Goal: Task Accomplishment & Management: Use online tool/utility

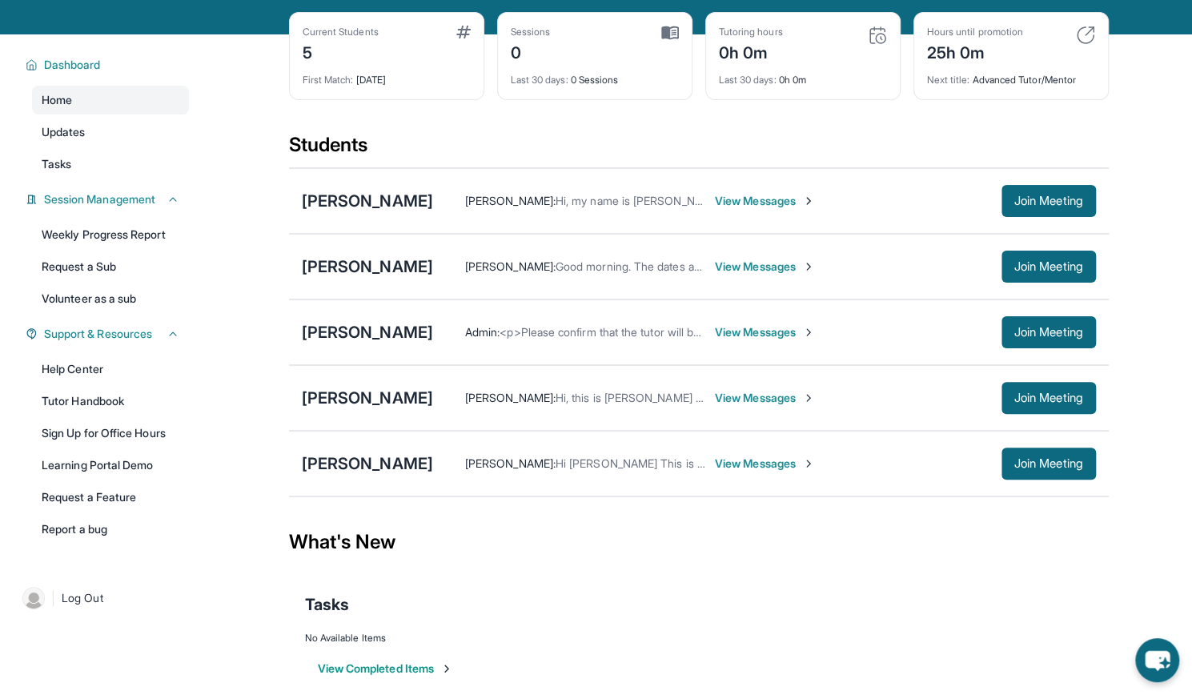
scroll to position [115, 0]
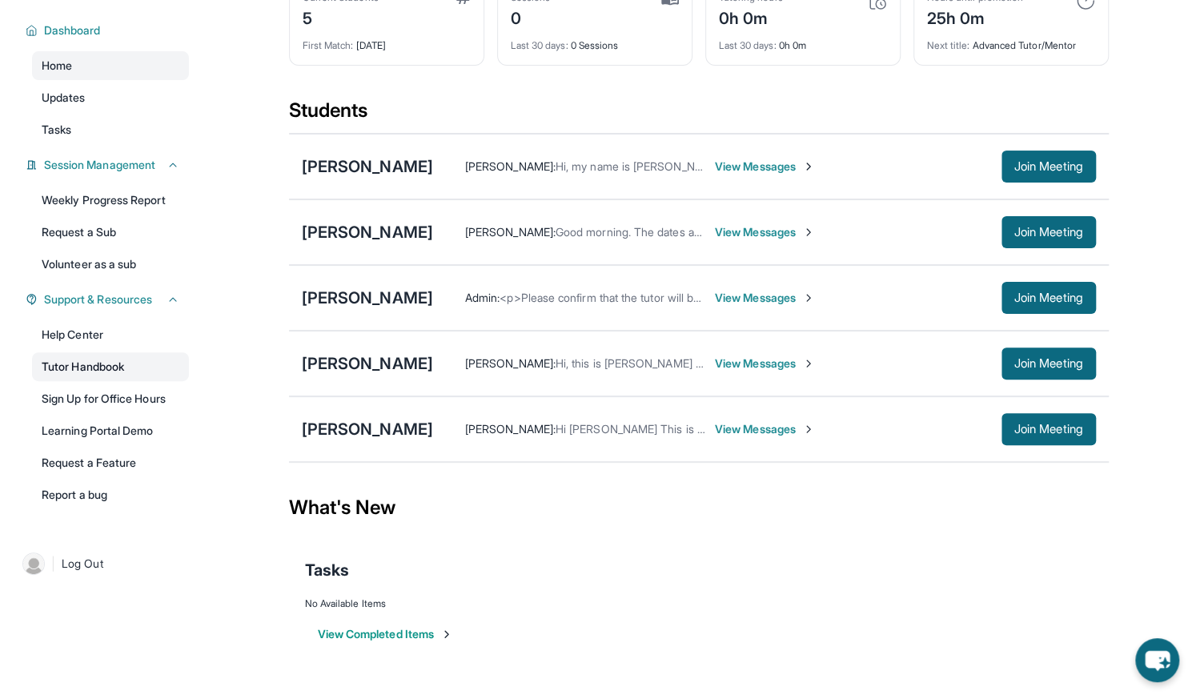
click at [129, 365] on link "Tutor Handbook" at bounding box center [110, 366] width 157 height 29
click at [739, 159] on span "View Messages" at bounding box center [765, 167] width 100 height 16
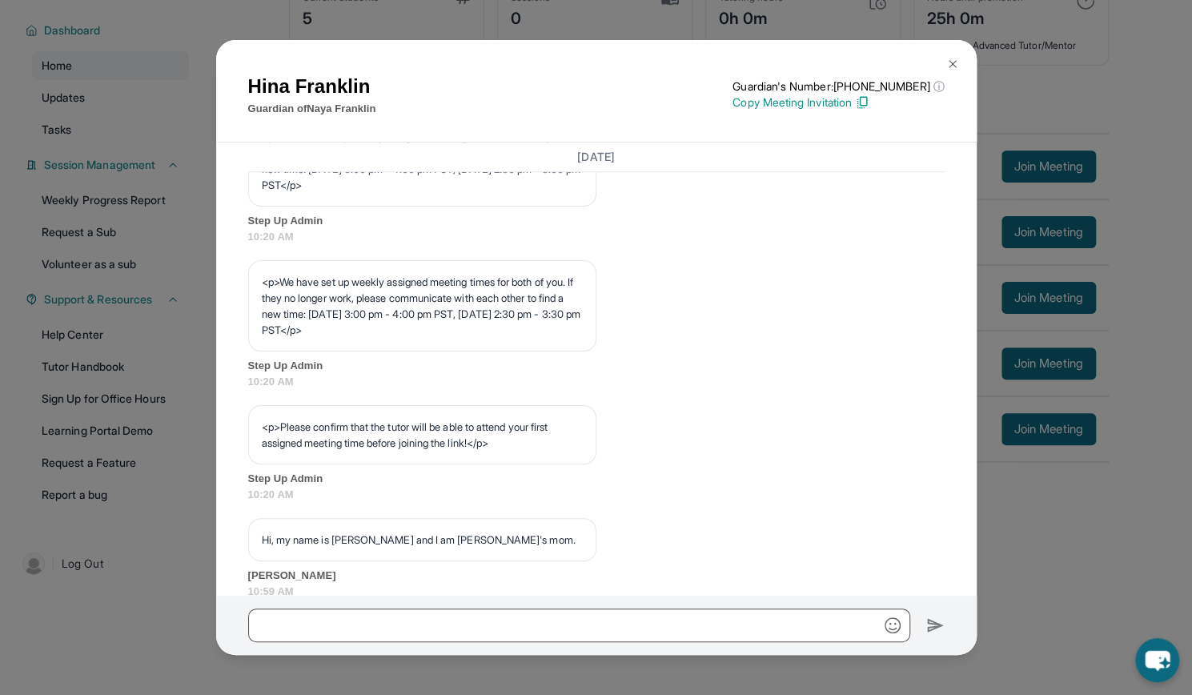
scroll to position [1025, 0]
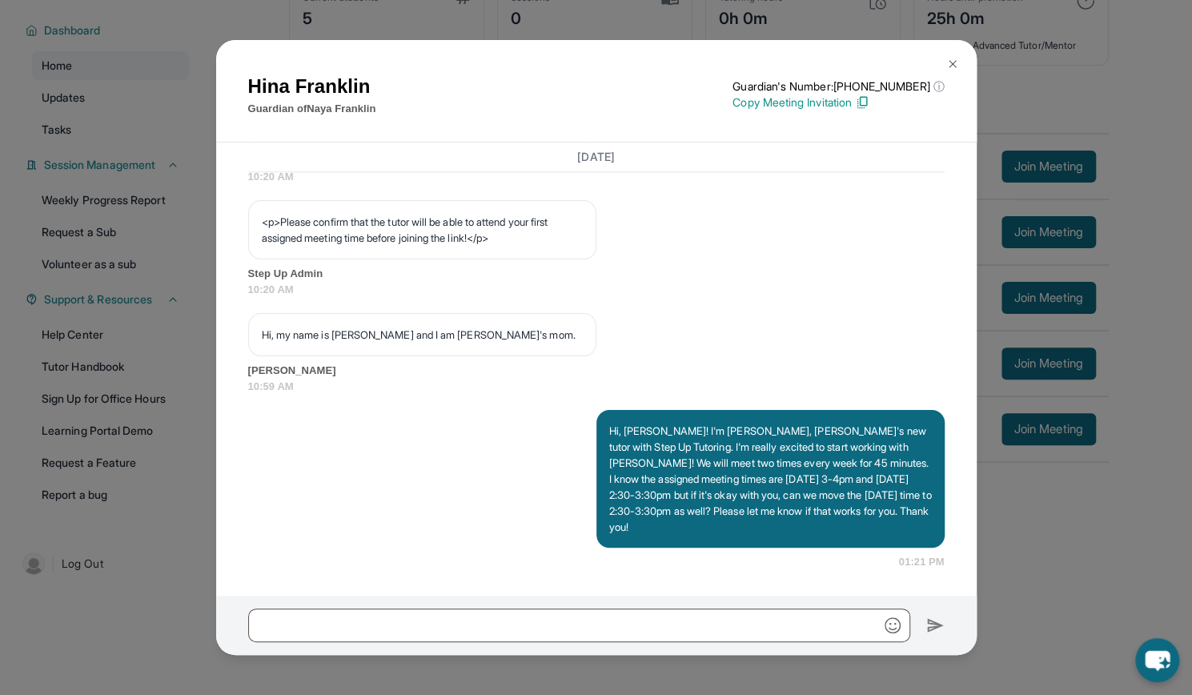
click at [953, 56] on button at bounding box center [953, 64] width 32 height 32
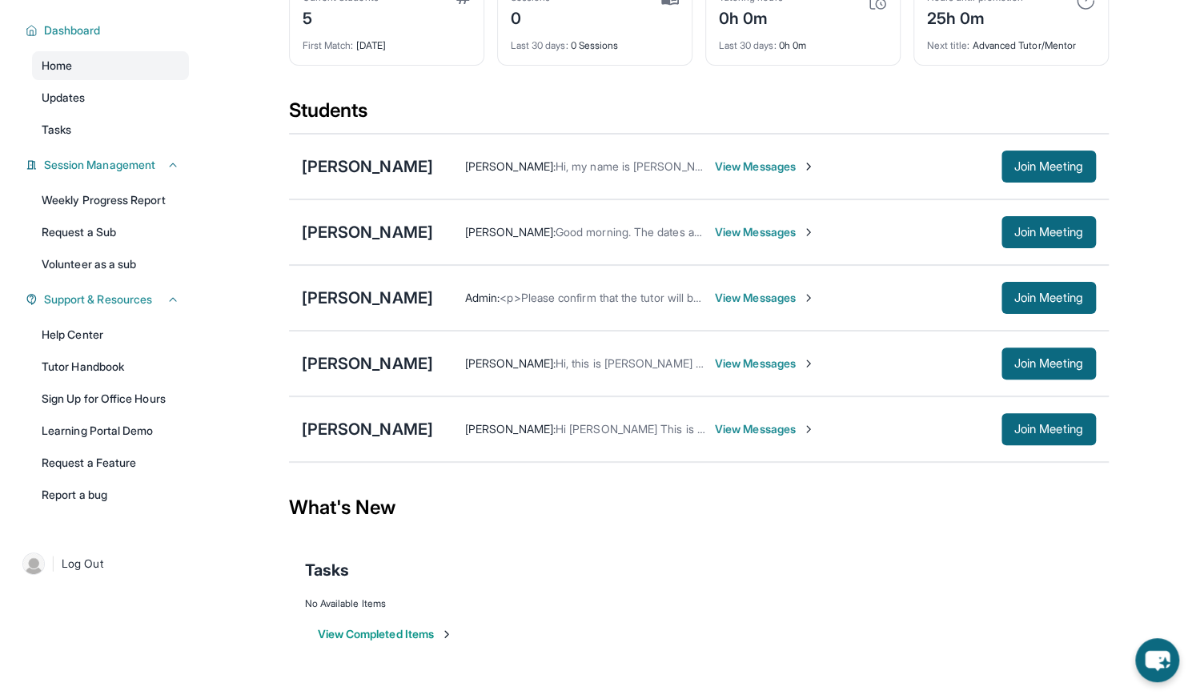
click at [715, 230] on span "View Messages" at bounding box center [765, 232] width 100 height 16
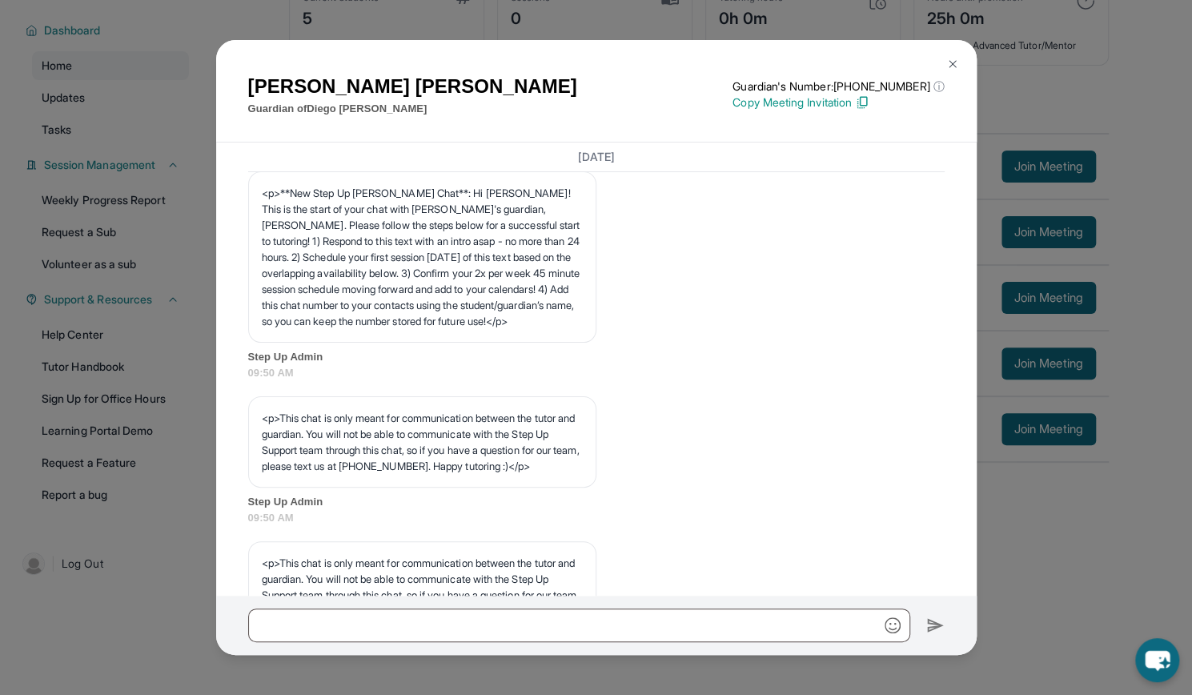
scroll to position [881, 0]
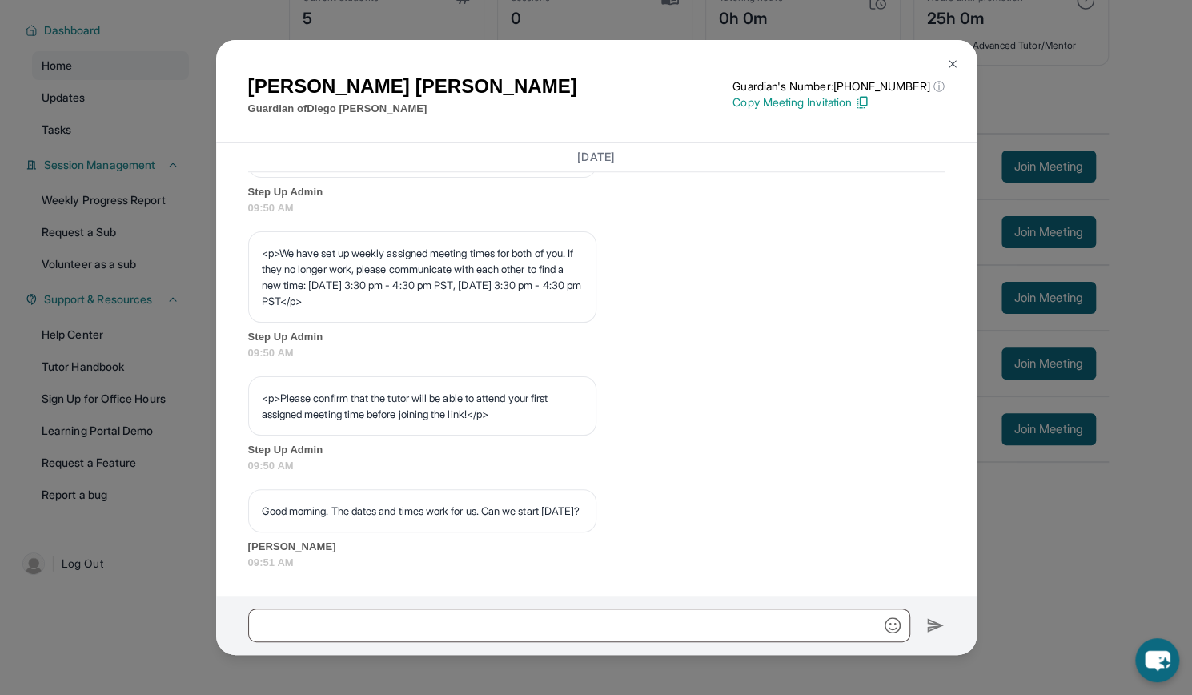
click at [637, 345] on span "09:50 AM" at bounding box center [596, 353] width 697 height 16
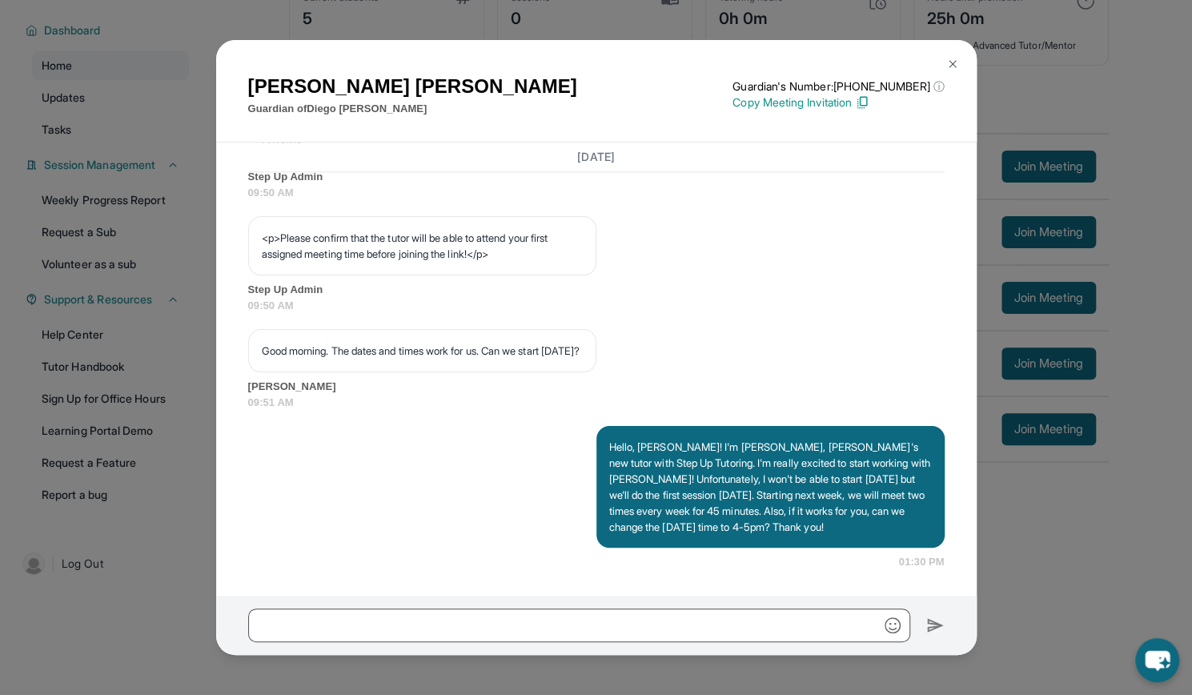
scroll to position [1041, 0]
click at [951, 60] on img at bounding box center [952, 64] width 13 height 13
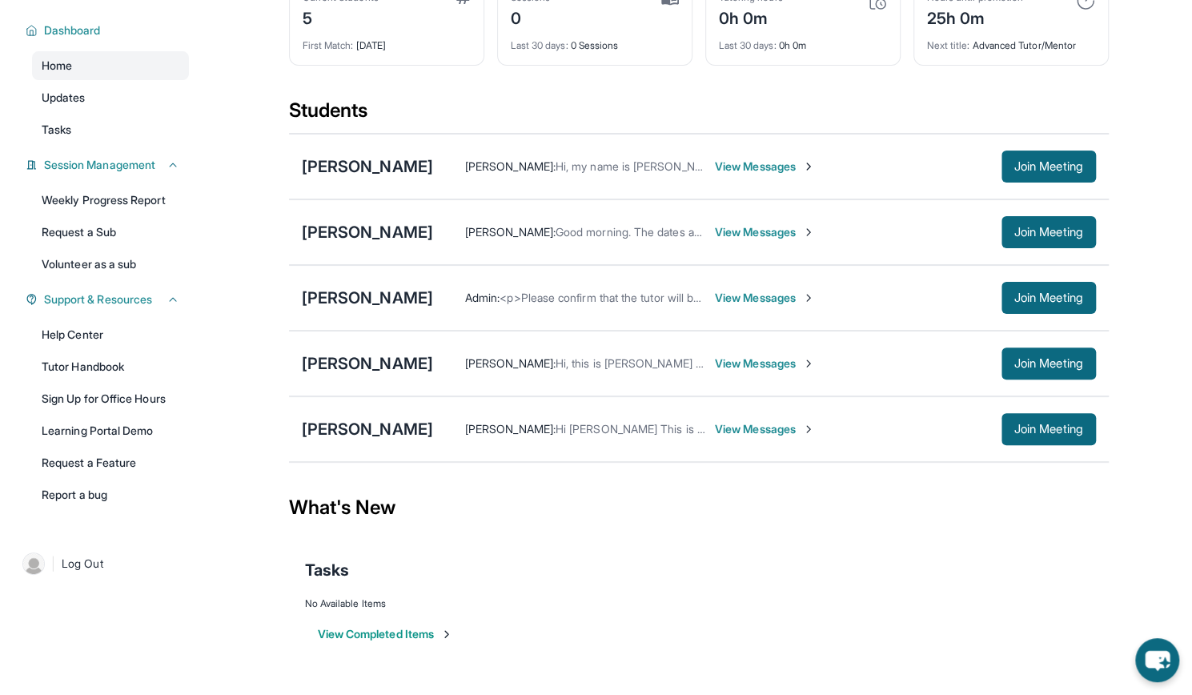
click at [735, 292] on span "View Messages" at bounding box center [765, 298] width 100 height 16
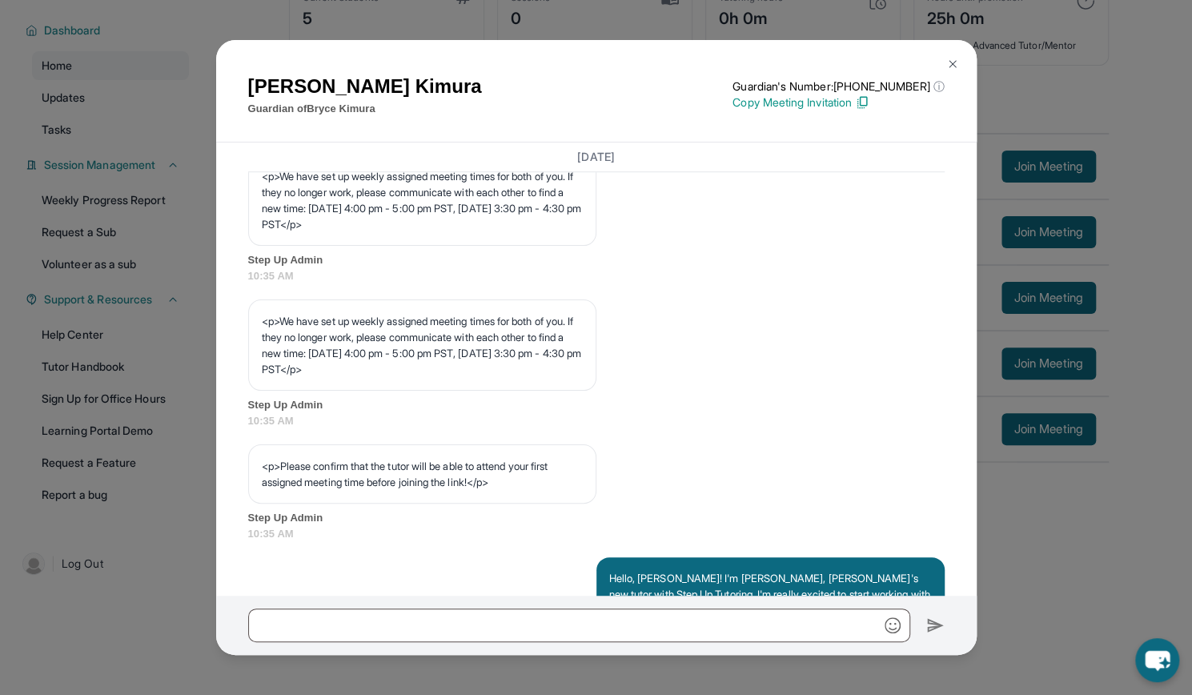
scroll to position [945, 0]
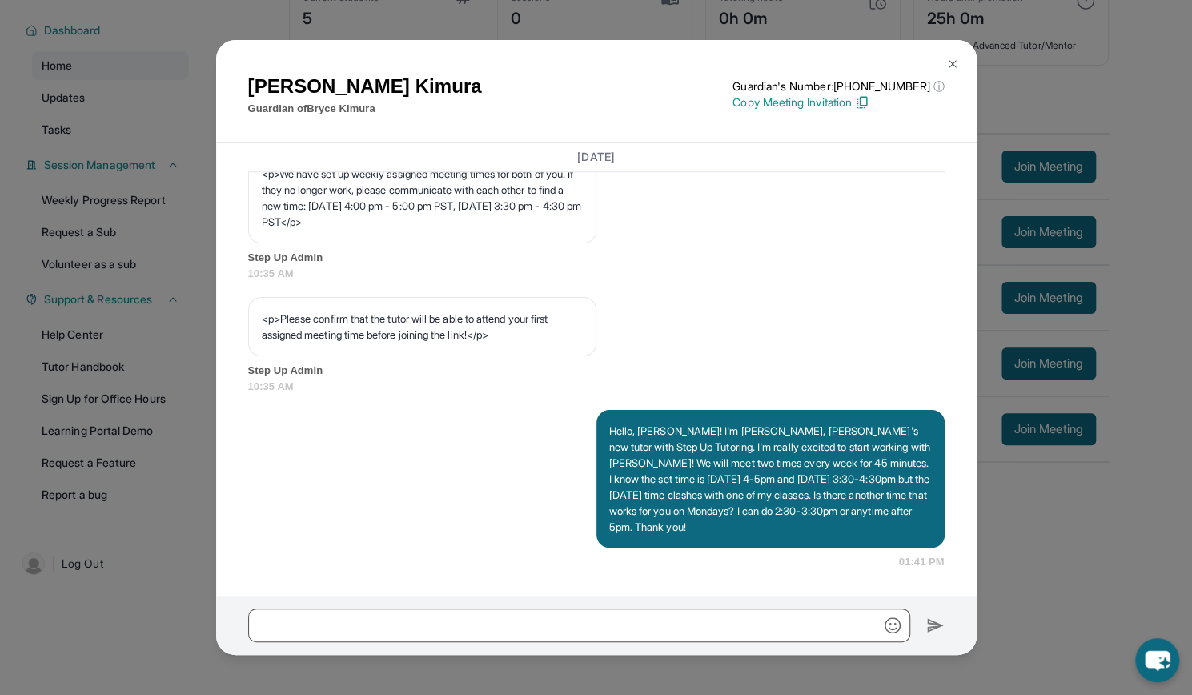
click at [953, 68] on img at bounding box center [952, 64] width 13 height 13
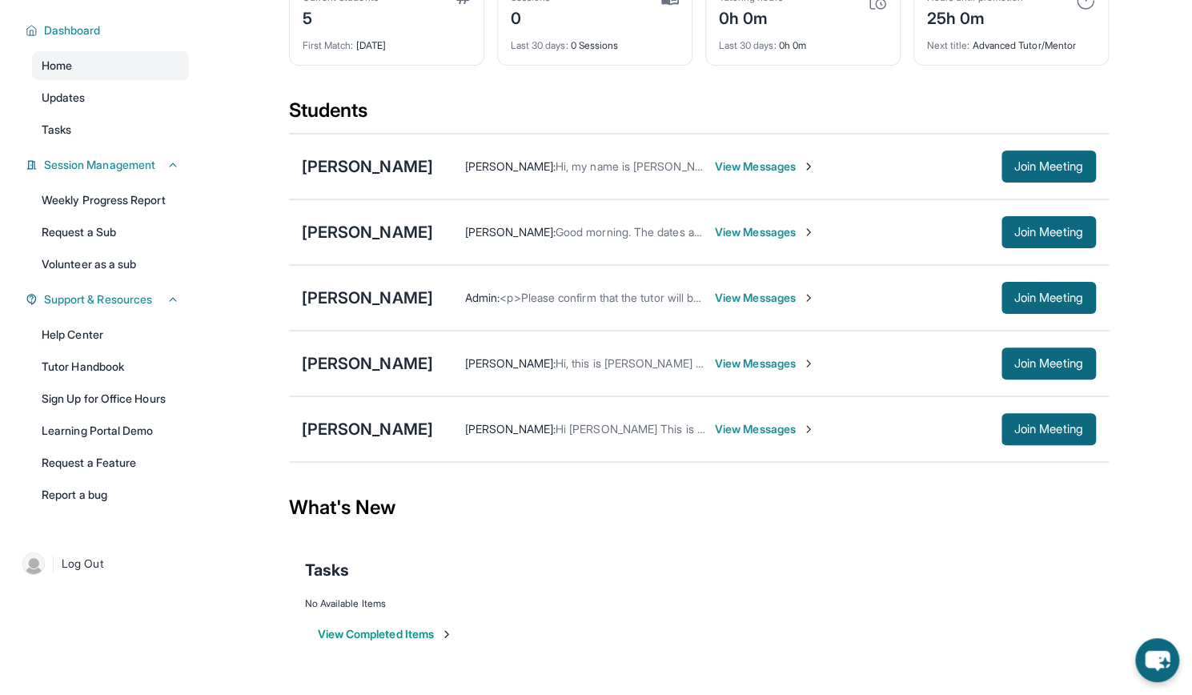
click at [737, 356] on span "View Messages" at bounding box center [765, 364] width 100 height 16
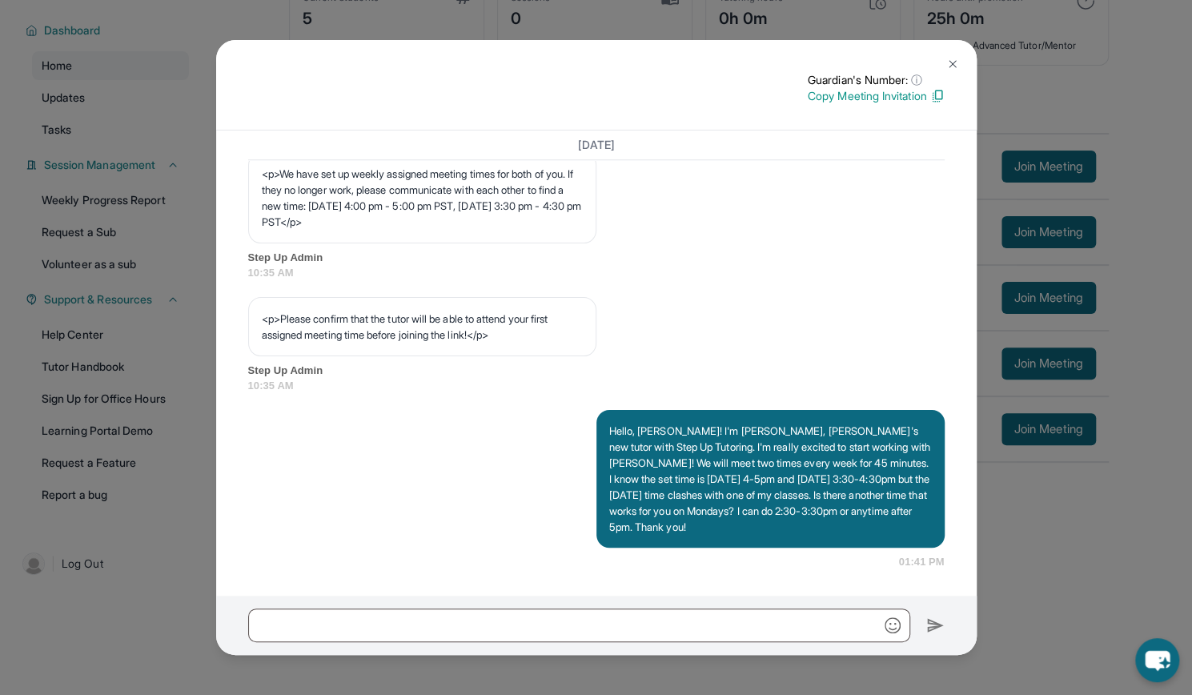
scroll to position [932, 0]
click at [952, 58] on img at bounding box center [952, 64] width 13 height 13
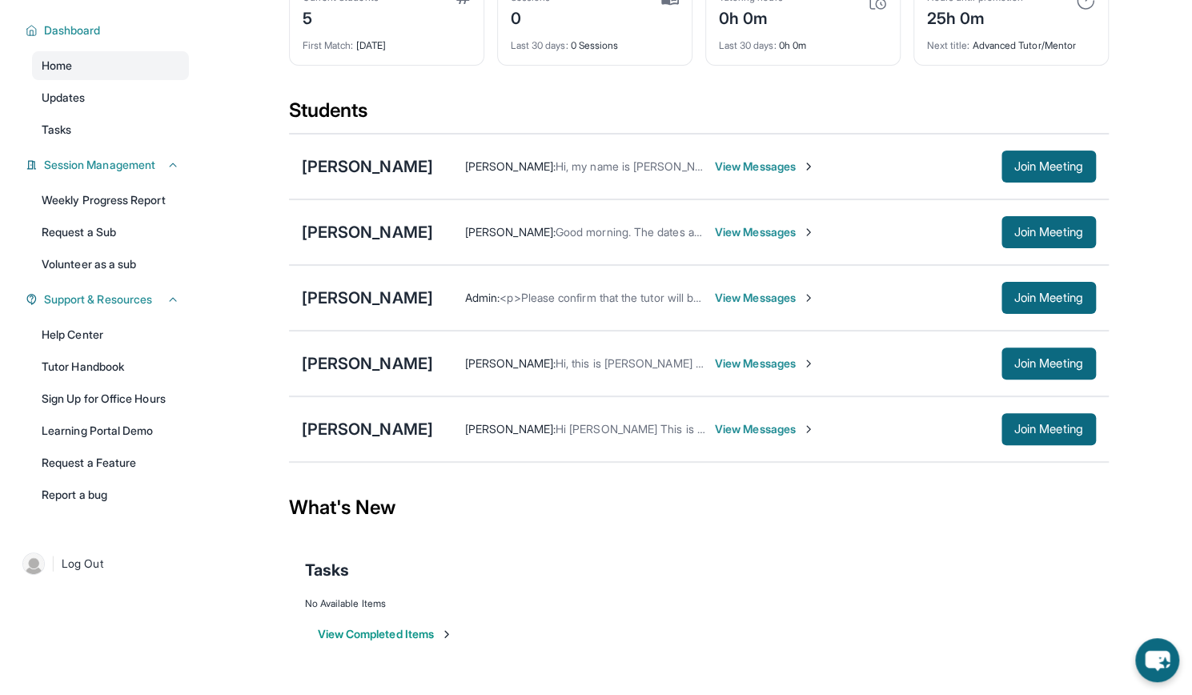
click at [729, 364] on span "View Messages" at bounding box center [765, 364] width 100 height 16
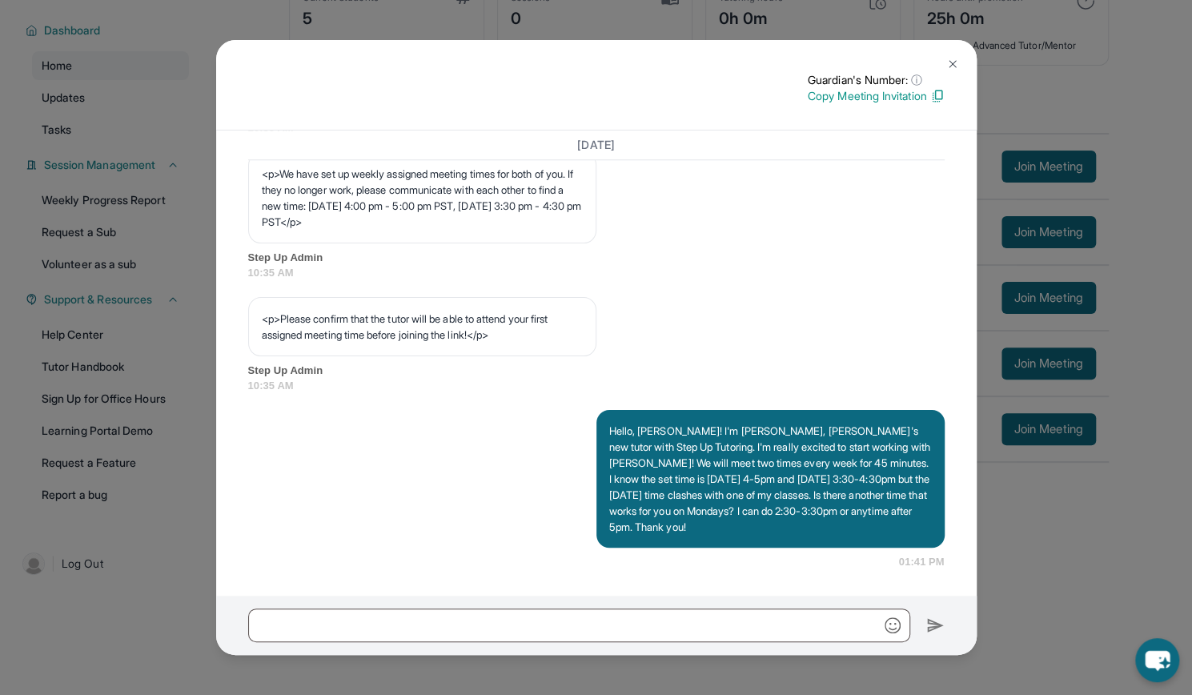
click at [956, 63] on img at bounding box center [952, 64] width 13 height 13
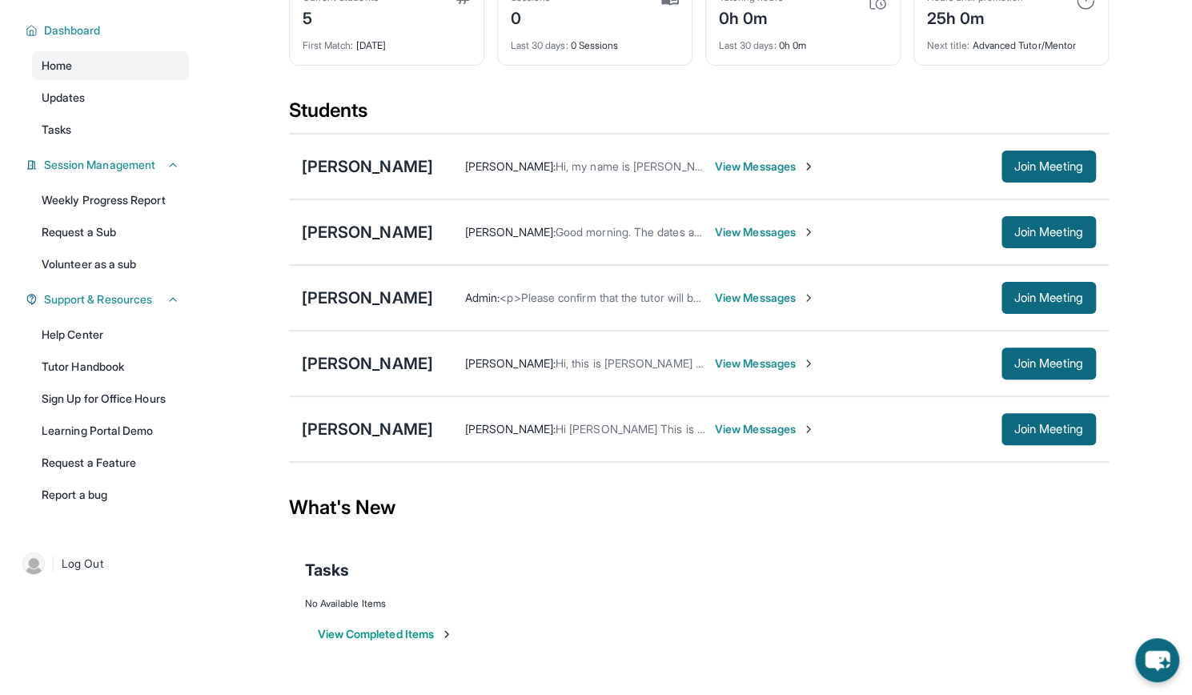
click at [717, 290] on span "View Messages" at bounding box center [765, 298] width 100 height 16
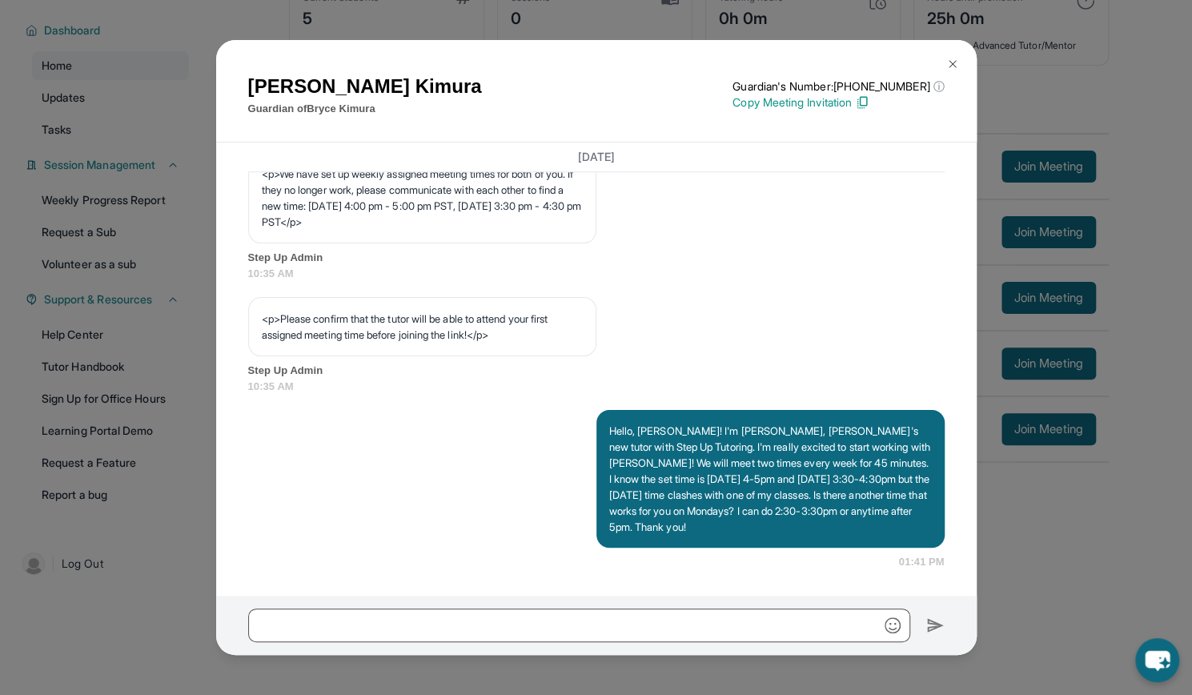
scroll to position [945, 0]
click at [951, 58] on img at bounding box center [952, 64] width 13 height 13
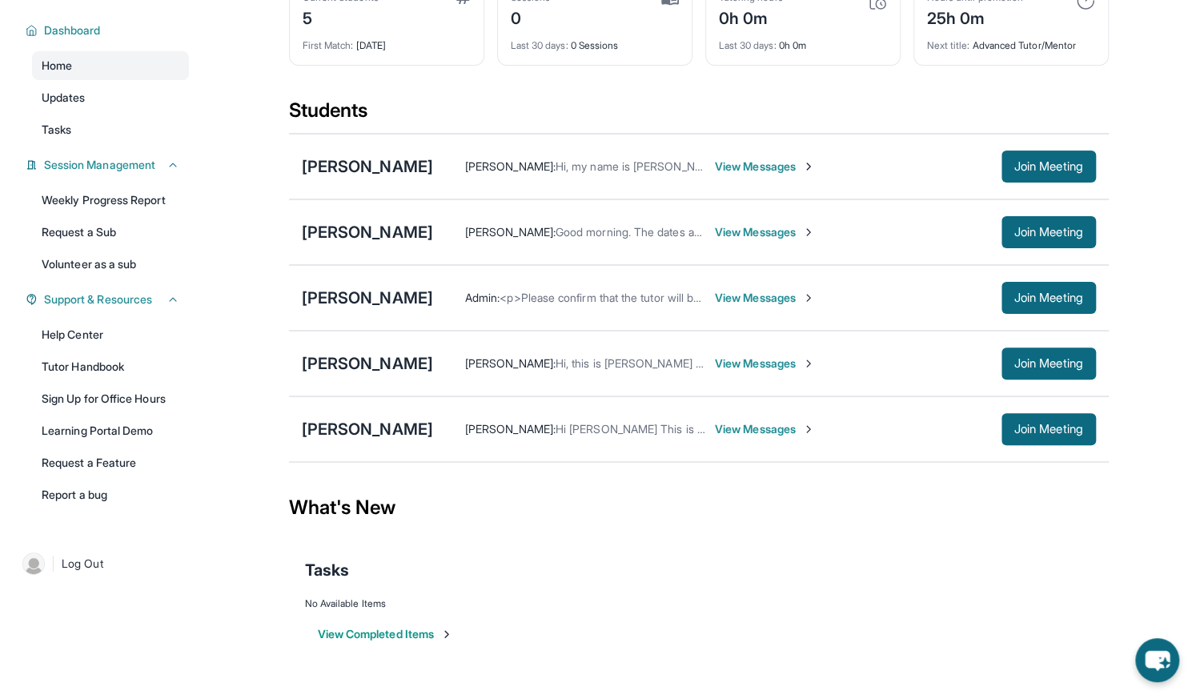
click at [746, 364] on span "View Messages" at bounding box center [765, 364] width 100 height 16
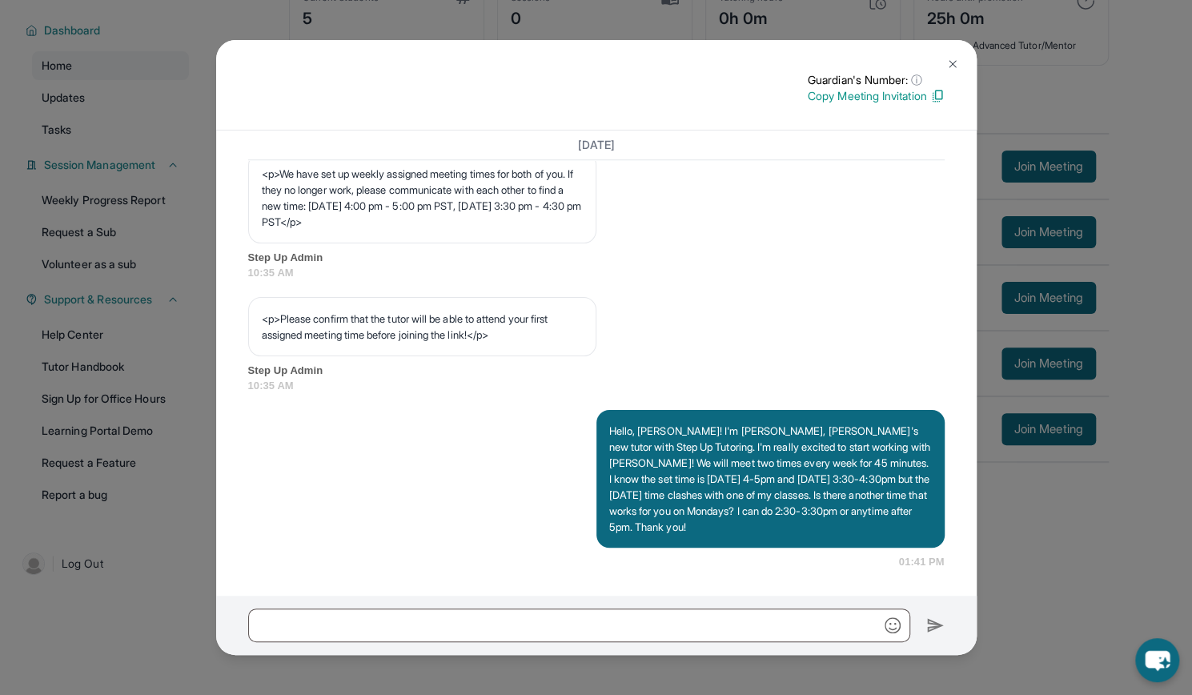
scroll to position [932, 0]
click at [947, 67] on img at bounding box center [952, 64] width 13 height 13
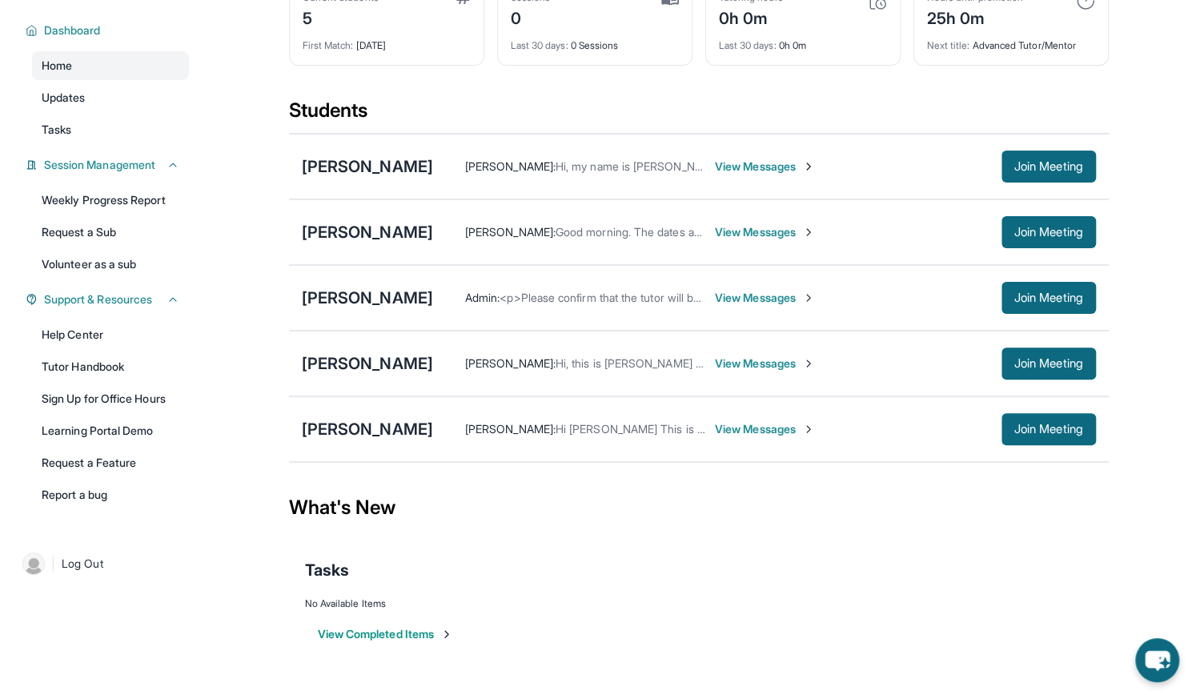
click at [770, 424] on span "View Messages" at bounding box center [765, 429] width 100 height 16
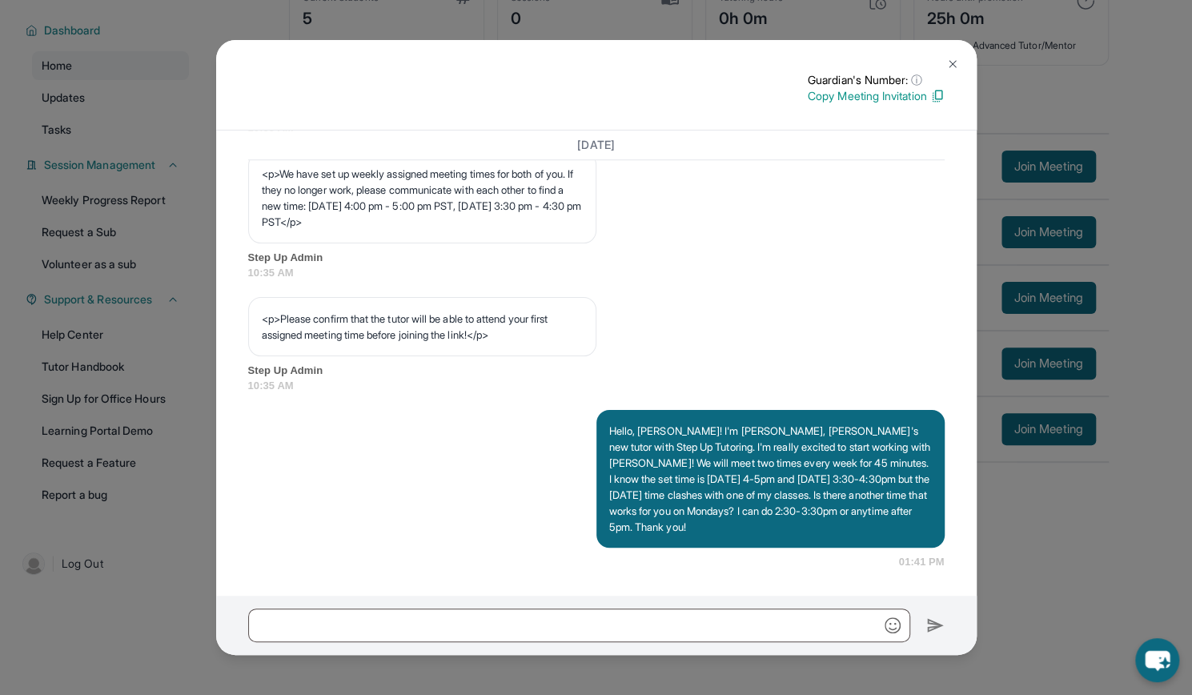
click at [947, 68] on img at bounding box center [952, 64] width 13 height 13
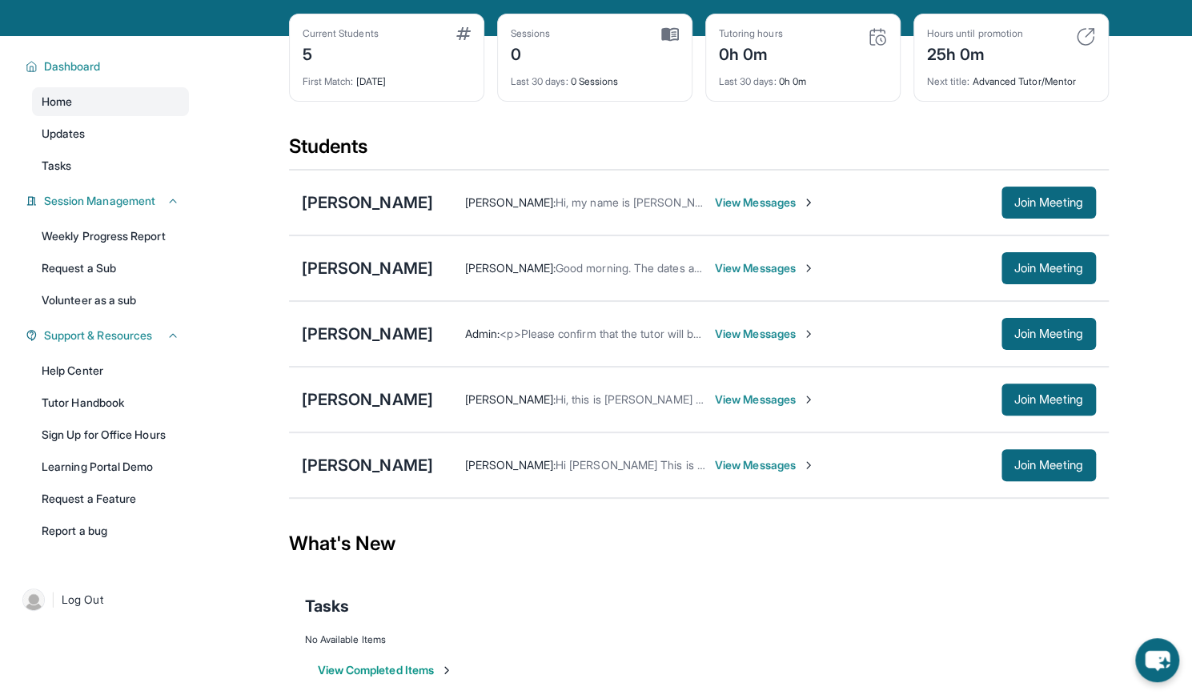
scroll to position [115, 0]
